Goal: Task Accomplishment & Management: Complete application form

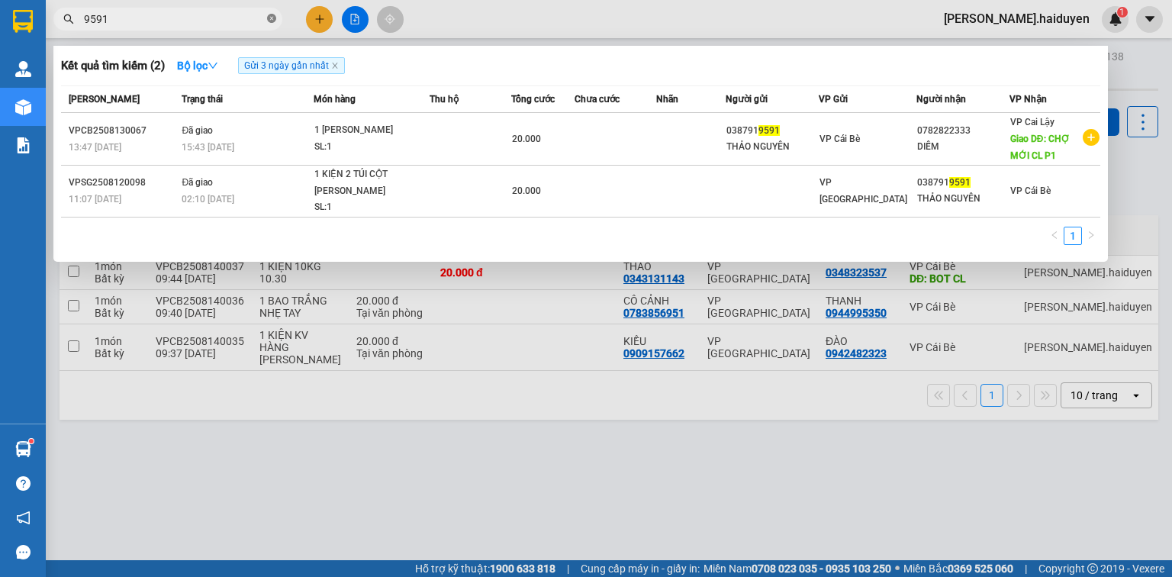
click at [270, 18] on icon "close-circle" at bounding box center [271, 18] width 9 height 9
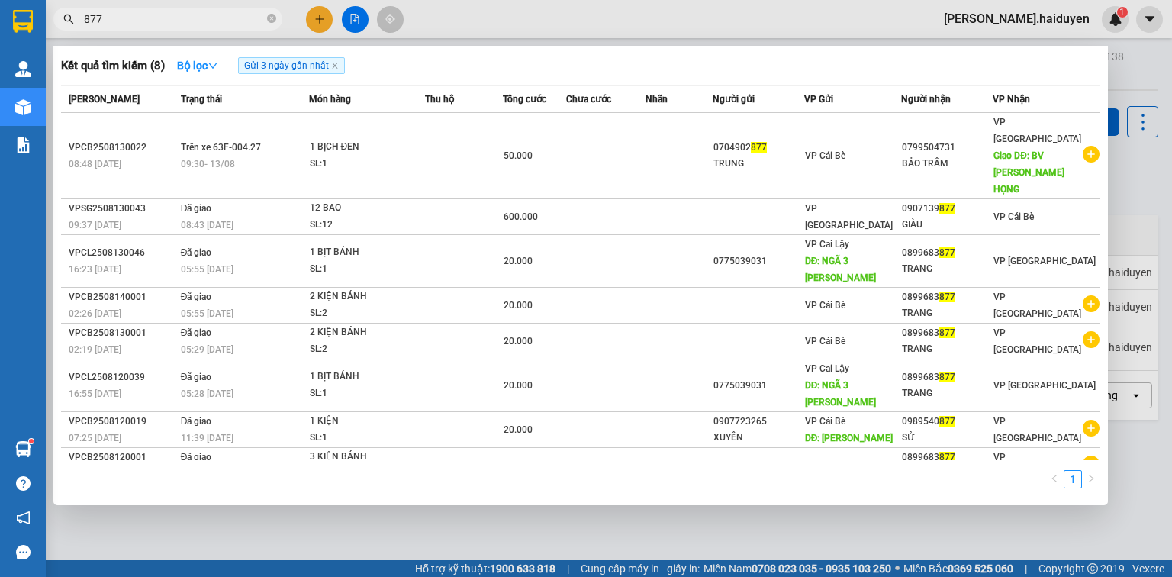
type input "8773"
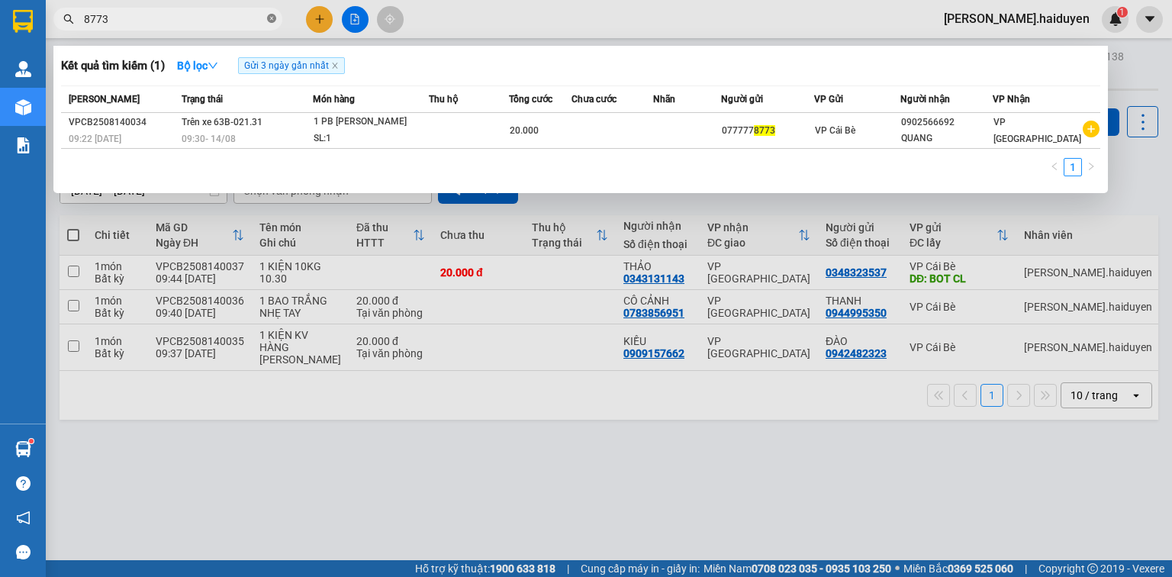
click at [272, 18] on icon "close-circle" at bounding box center [271, 18] width 9 height 9
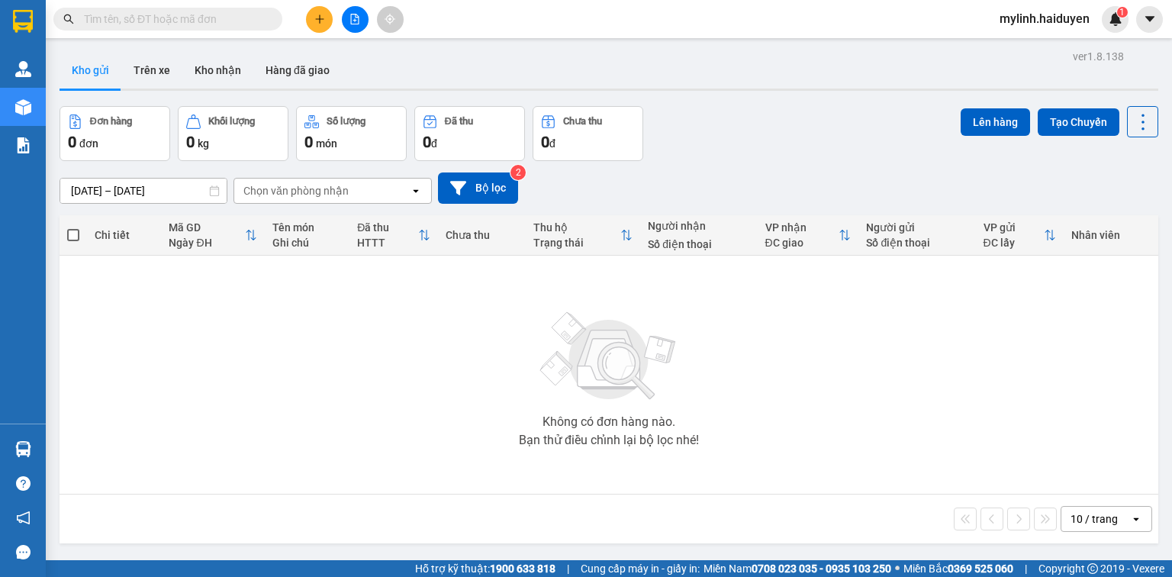
click at [314, 18] on icon "plus" at bounding box center [319, 19] width 11 height 11
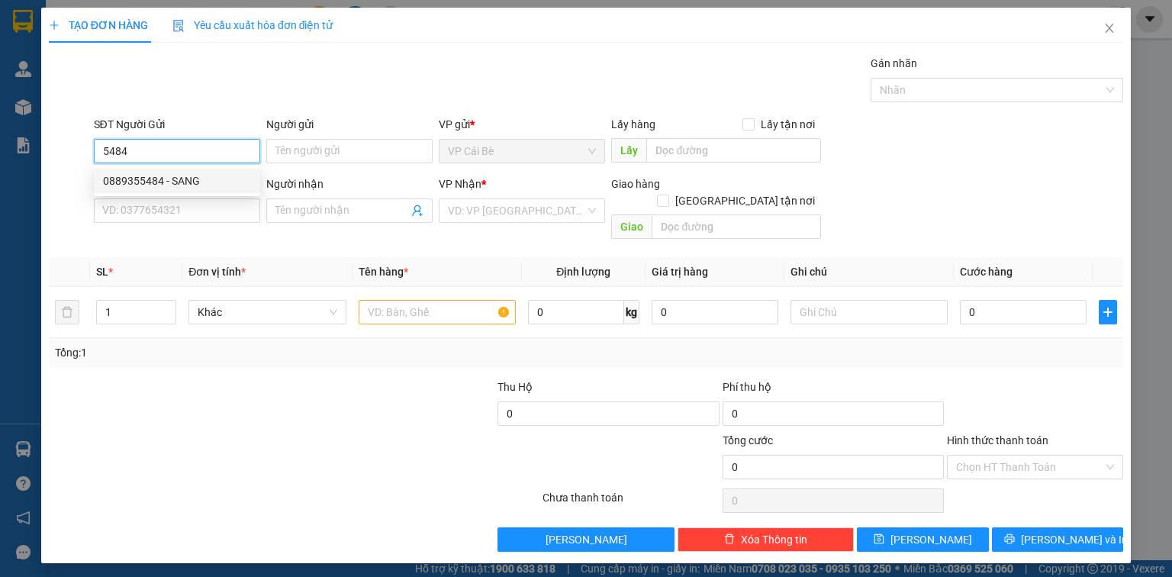
click at [180, 183] on div "0889355484 - SANG" at bounding box center [177, 180] width 148 height 17
type input "0889355484"
type input "SANG"
type input "AN LAC VIÊN"
type input "0906930508"
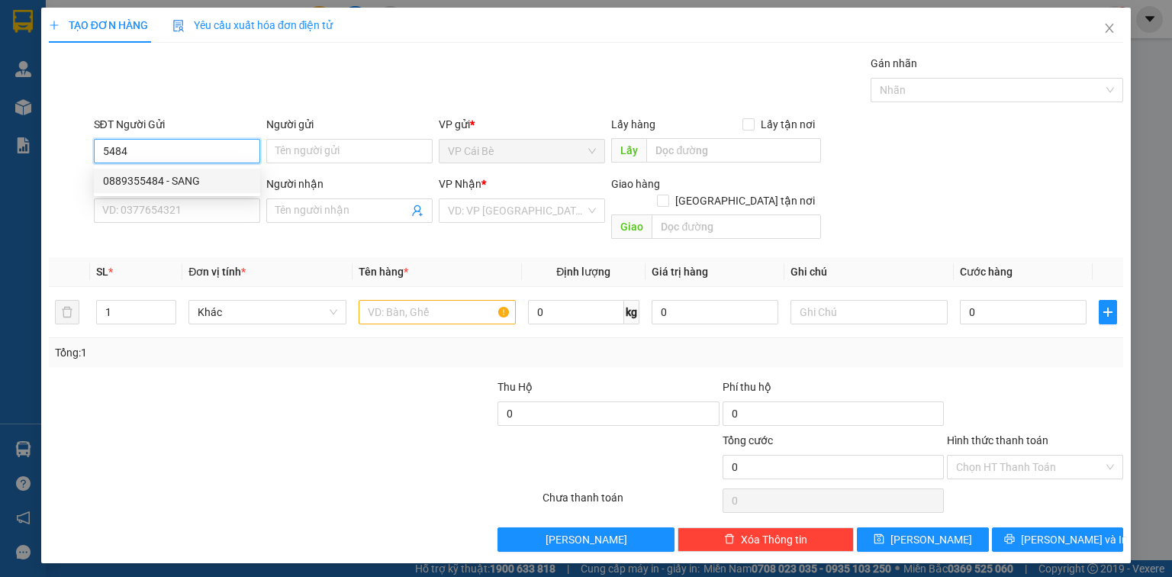
type input "NHỰT"
type input "40.000"
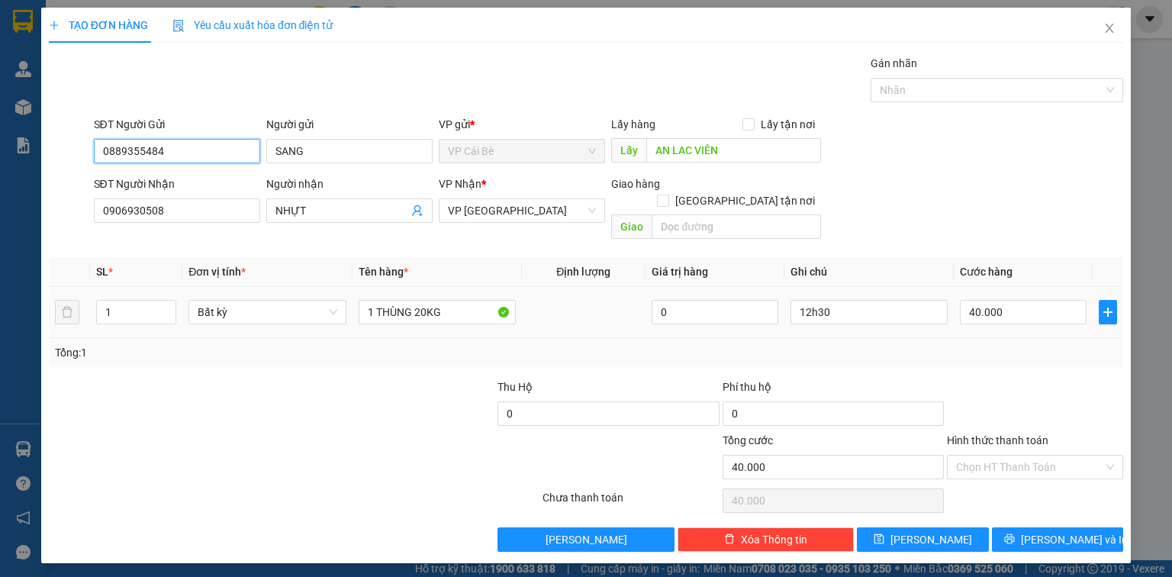
type input "0889355484"
click at [601, 314] on td at bounding box center [584, 312] width 124 height 51
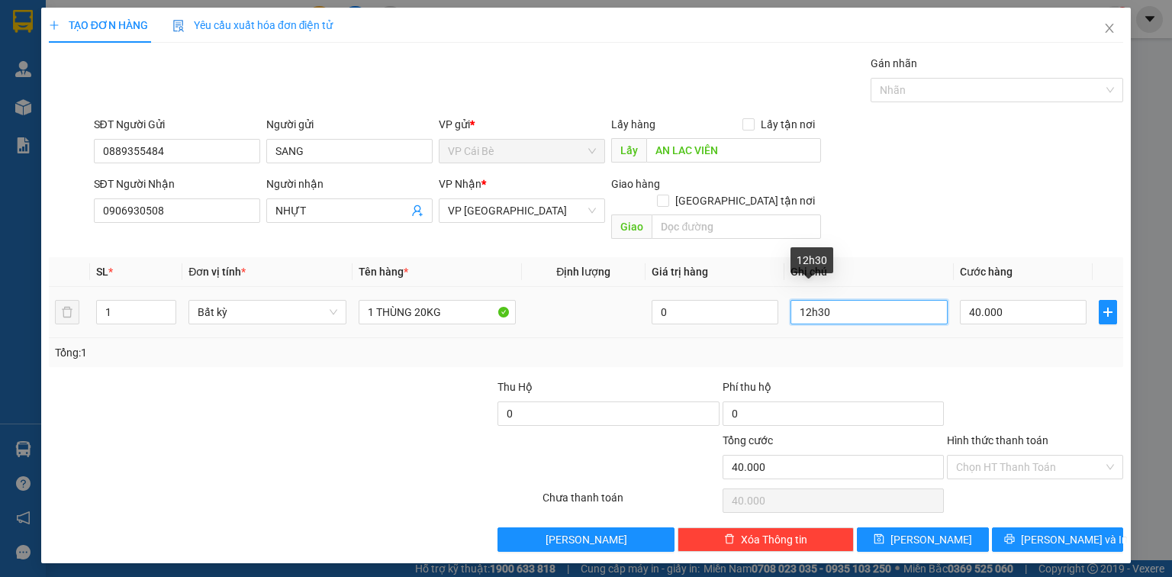
click at [811, 300] on input "12h30" at bounding box center [869, 312] width 157 height 24
type input "13h30"
click at [955, 180] on div "SĐT Người Nhận 0906930508 Người nhận NHỰT VP Nhận * VP Sài Gòn Giao hàng Giao t…" at bounding box center [609, 211] width 1036 height 70
click at [998, 379] on div at bounding box center [1035, 405] width 179 height 53
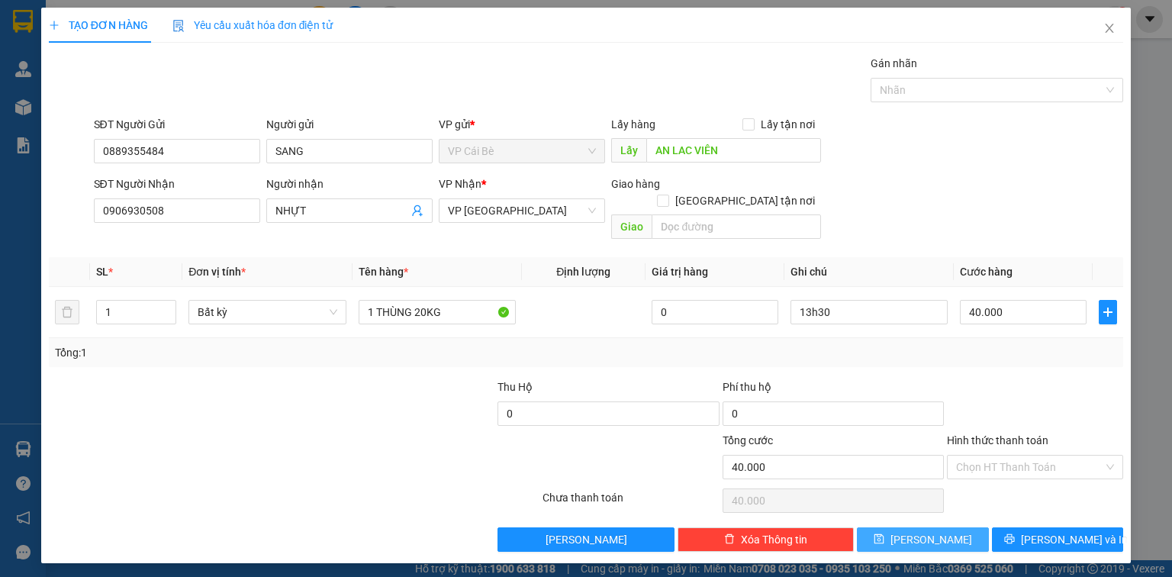
click at [937, 531] on span "Lưu" at bounding box center [932, 539] width 82 height 17
type input "0"
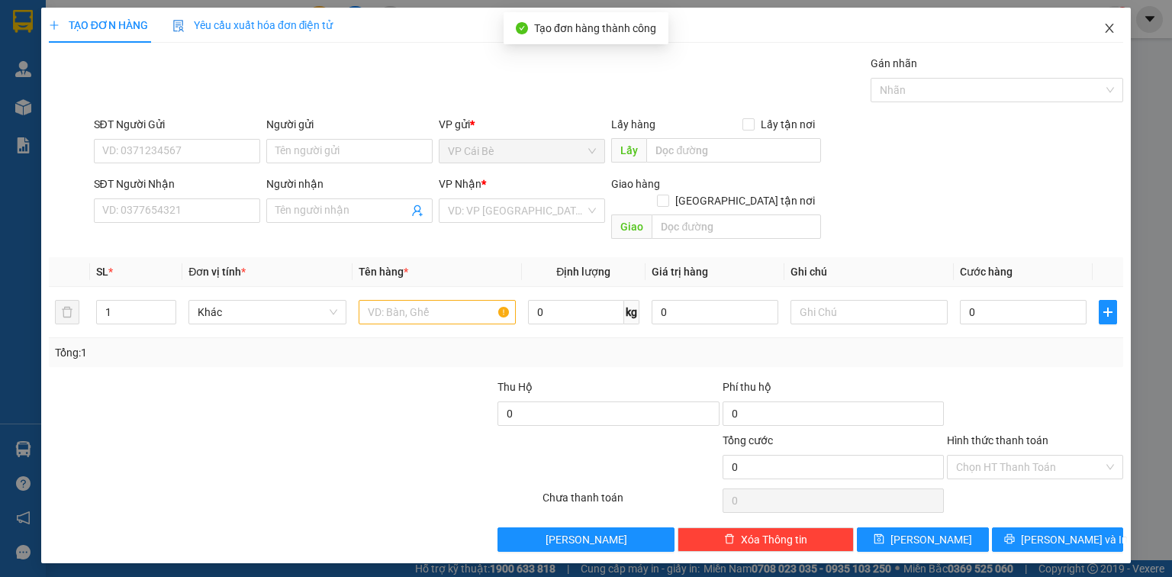
click at [1113, 25] on icon "close" at bounding box center [1110, 28] width 8 height 9
